Goal: Task Accomplishment & Management: Manage account settings

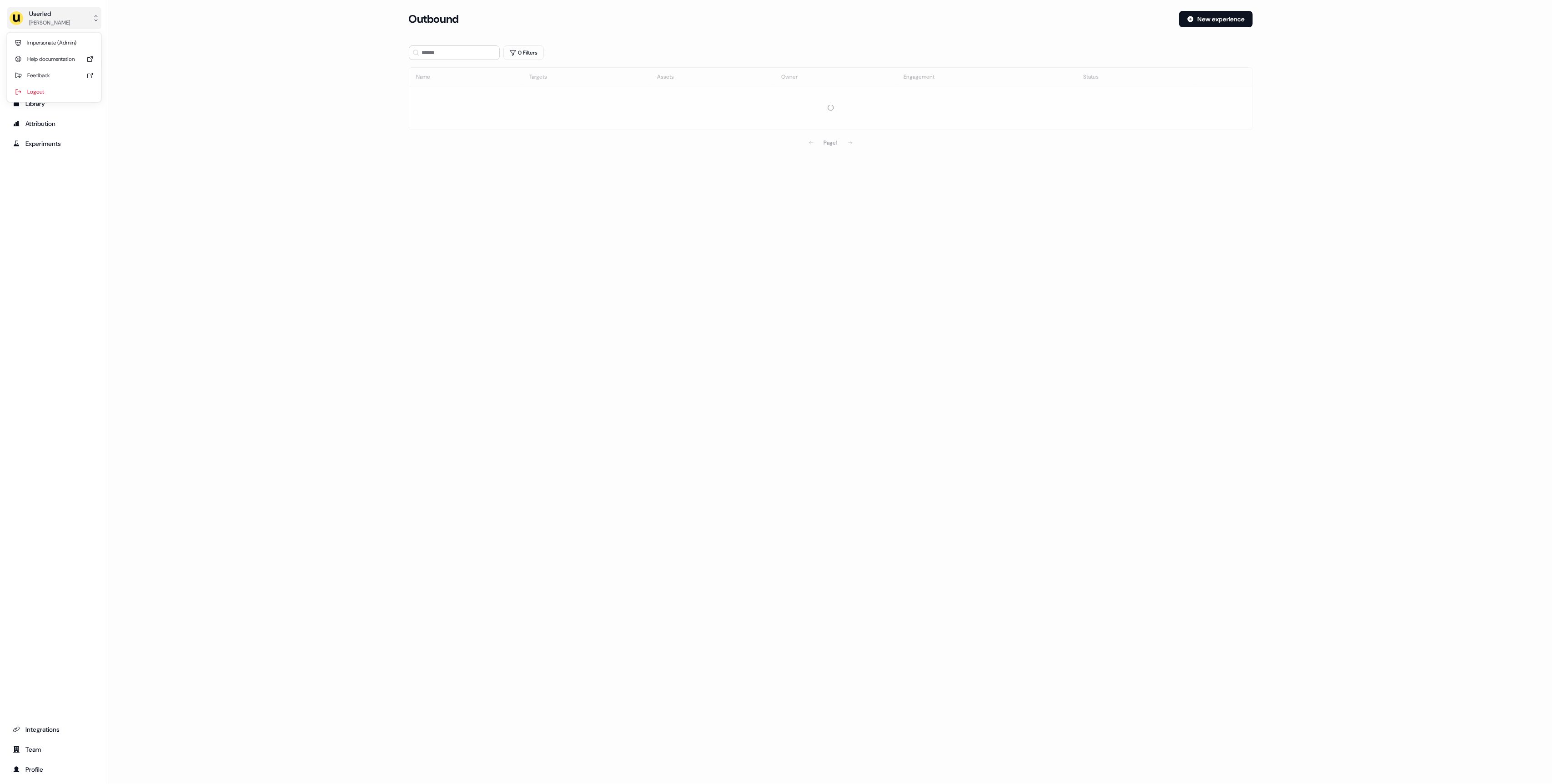
click at [37, 23] on div "[PERSON_NAME]" at bounding box center [50, 23] width 41 height 9
click at [48, 41] on div "Impersonate (Admin)" at bounding box center [54, 43] width 86 height 17
click at [417, 64] on div "Select org" at bounding box center [447, 63] width 68 height 9
type input "*"
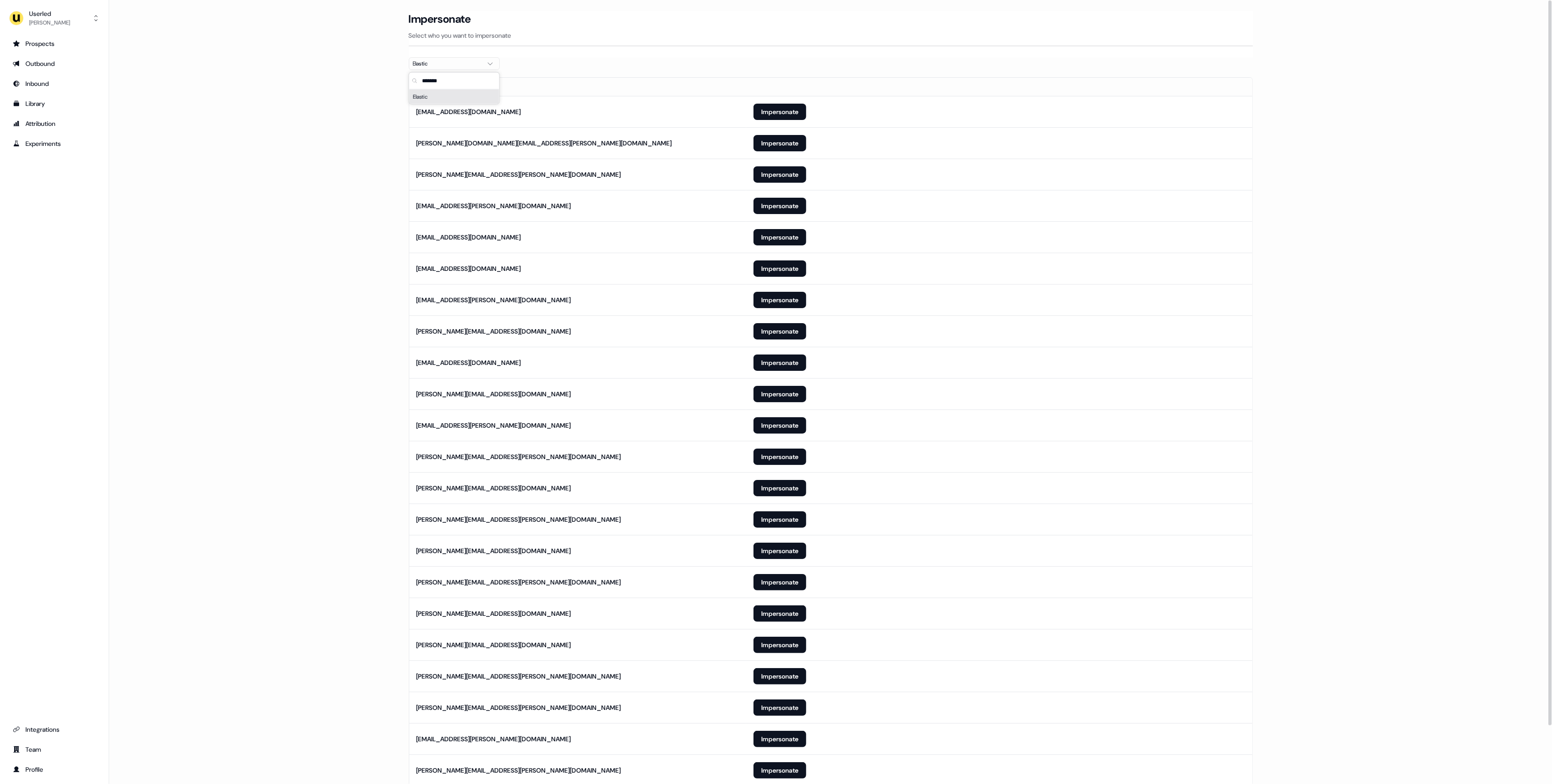
type input "*******"
click at [249, 236] on main "Loading... Impersonate Select who you want to impersonate Elastic Email [EMAIL_…" at bounding box center [830, 427] width 1442 height 832
click at [770, 328] on button "Impersonate" at bounding box center [780, 332] width 53 height 17
